Goal: Task Accomplishment & Management: Manage account settings

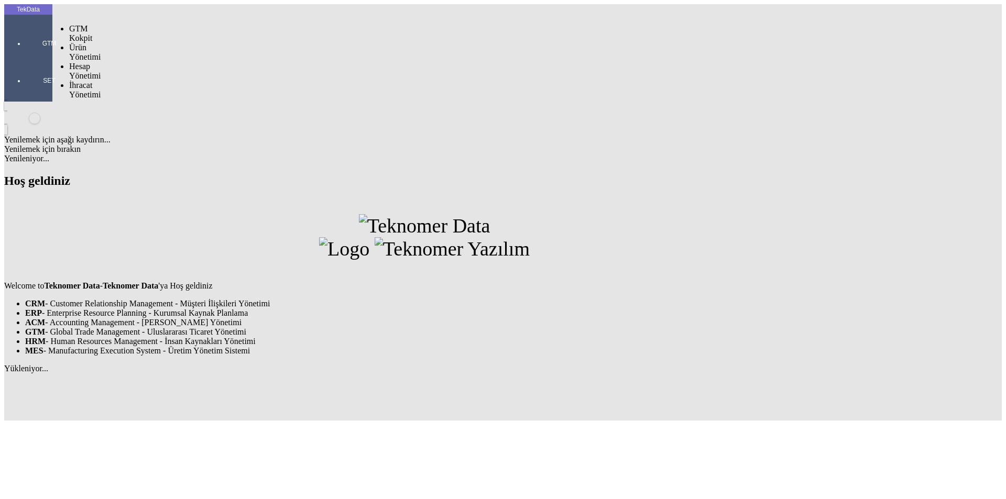
click at [40, 58] on div at bounding box center [49, 58] width 48 height 0
click at [79, 81] on span "İhracat Yönetimi" at bounding box center [84, 90] width 31 height 18
click at [160, 99] on span "Yüklemeler" at bounding box center [180, 103] width 40 height 9
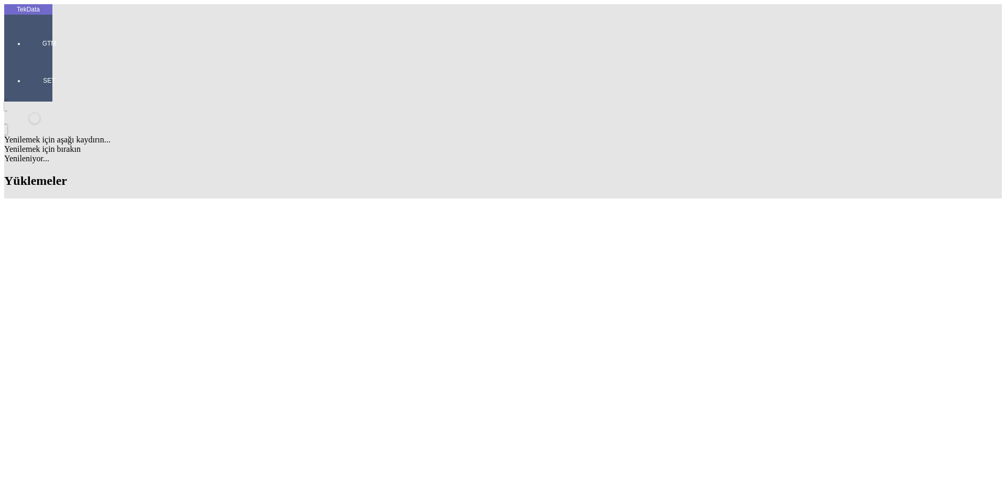
scroll to position [524, 0]
click at [467, 247] on div "Evet" at bounding box center [512, 241] width 151 height 9
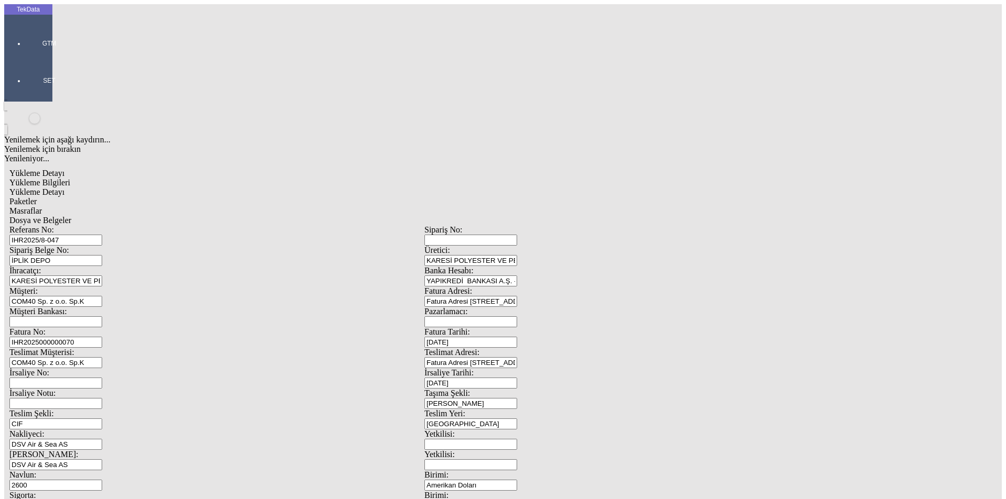
click at [102, 499] on input "70" at bounding box center [55, 505] width 93 height 11
drag, startPoint x: 274, startPoint y: 337, endPoint x: 125, endPoint y: 337, distance: 149.4
click at [125, 491] on div "Sigorta: 70" at bounding box center [216, 501] width 415 height 20
type input "91.57"
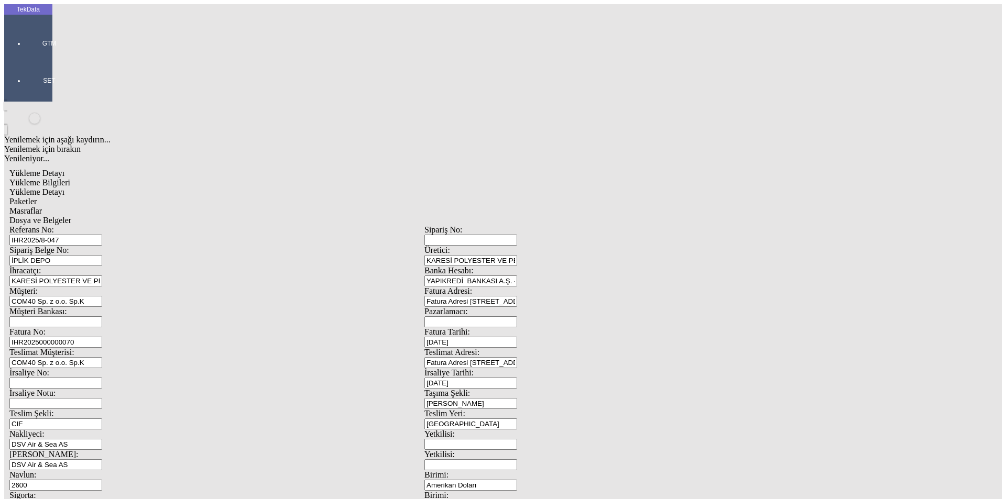
click at [178, 178] on div "Yükleme Bilgileri Yükleme Detayı Paketler Masraflar Dosya ve Belgeler Referans …" at bounding box center [424, 470] width 830 height 585
click at [178, 188] on div "Yükleme Detayı" at bounding box center [424, 192] width 830 height 9
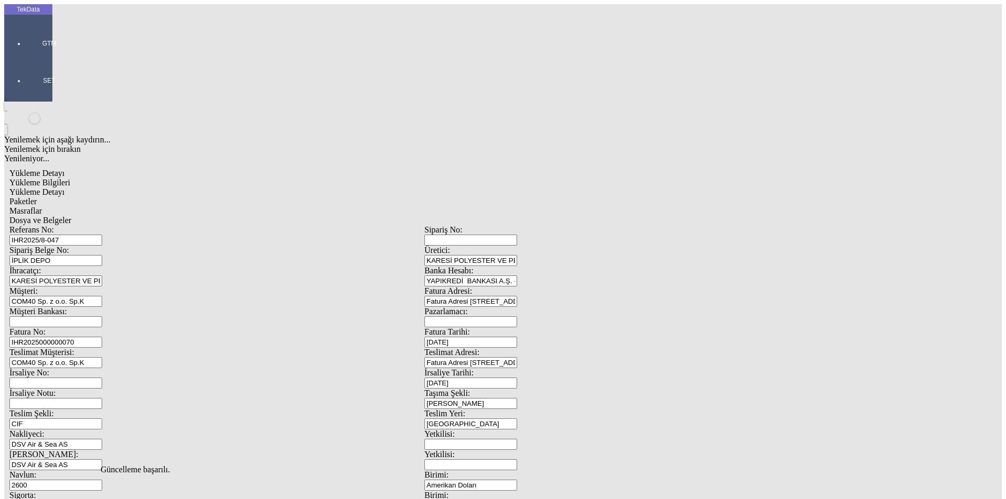
click at [37, 197] on span "Paketler" at bounding box center [22, 201] width 27 height 9
click at [300, 206] on div "Masraflar" at bounding box center [424, 210] width 830 height 9
click at [71, 216] on span "Dosya ve Belgeler" at bounding box center [40, 220] width 62 height 9
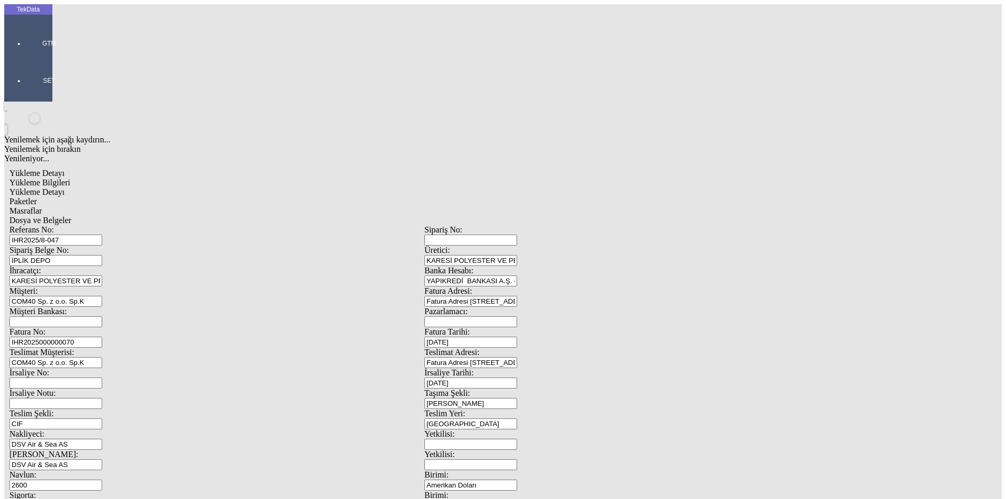
click at [71, 216] on span "Dosya ve Belgeler" at bounding box center [40, 220] width 62 height 9
click at [83, 178] on div "Yükleme Bilgileri" at bounding box center [424, 182] width 830 height 9
drag, startPoint x: 205, startPoint y: 79, endPoint x: 75, endPoint y: 78, distance: 129.4
click at [75, 225] on div "Referans No: IHR2025/8-047" at bounding box center [216, 235] width 415 height 20
